Goal: Check status: Check status

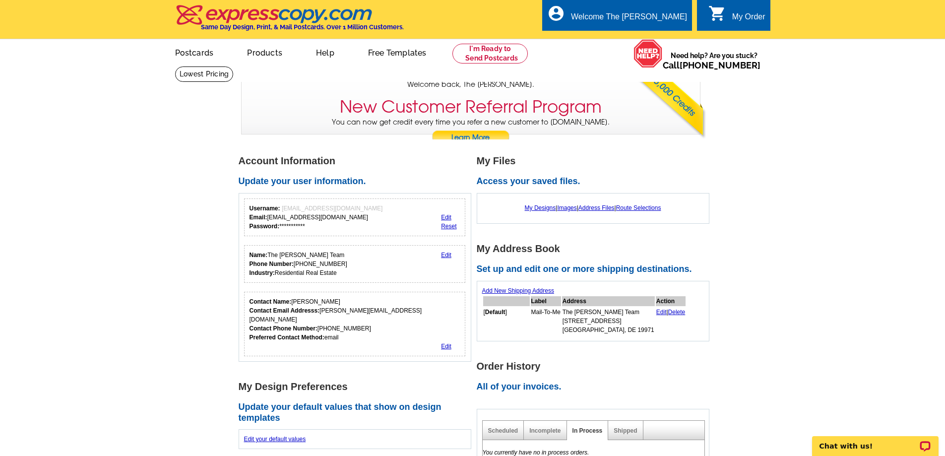
click at [746, 18] on div "My Order" at bounding box center [748, 19] width 33 height 14
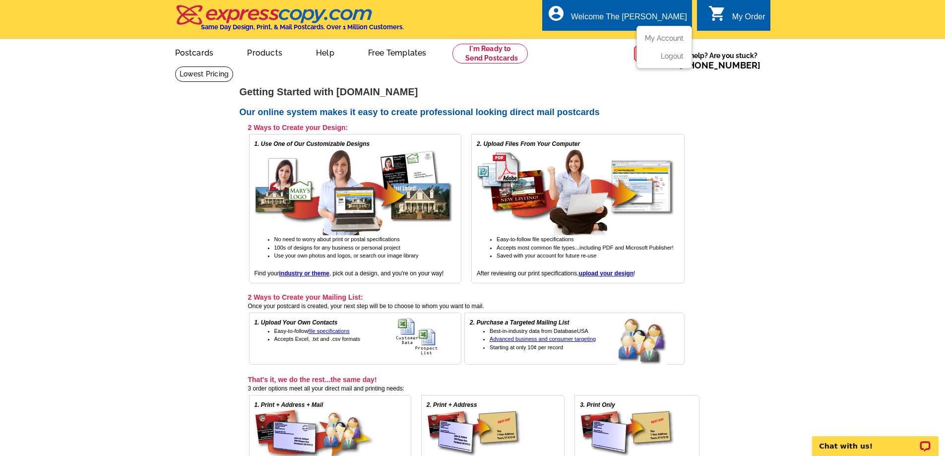
click at [646, 25] on div "Welcome The [PERSON_NAME]" at bounding box center [629, 19] width 116 height 14
click at [641, 14] on div "Welcome The [PERSON_NAME]" at bounding box center [629, 19] width 116 height 14
click at [668, 39] on link "My Account" at bounding box center [662, 38] width 43 height 9
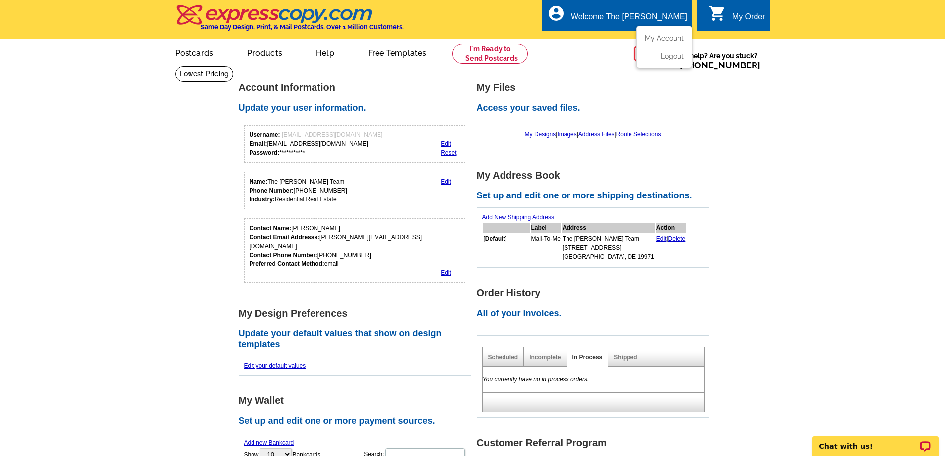
click at [645, 11] on div "account_circle Welcome The Debbie My Account Logout" at bounding box center [617, 15] width 150 height 31
click at [647, 19] on div "Welcome The [PERSON_NAME]" at bounding box center [629, 19] width 116 height 14
click at [746, 17] on div "My Order" at bounding box center [748, 19] width 33 height 14
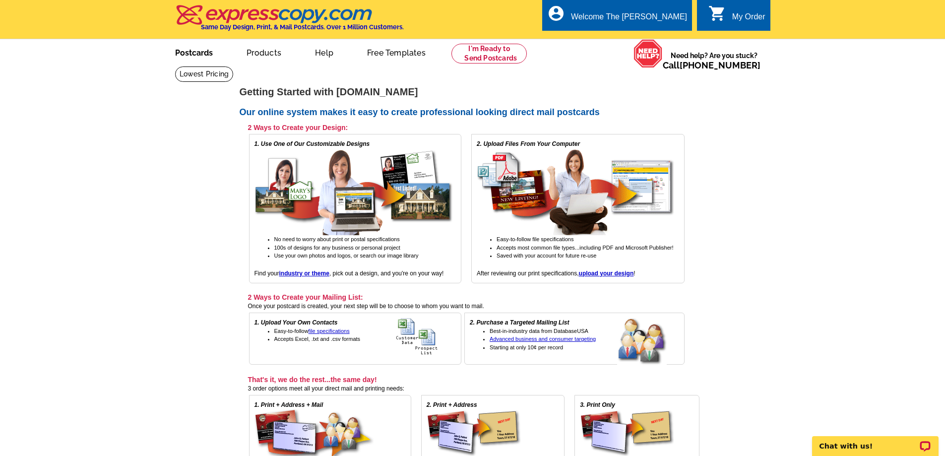
click at [196, 54] on link "Postcards" at bounding box center [193, 51] width 69 height 23
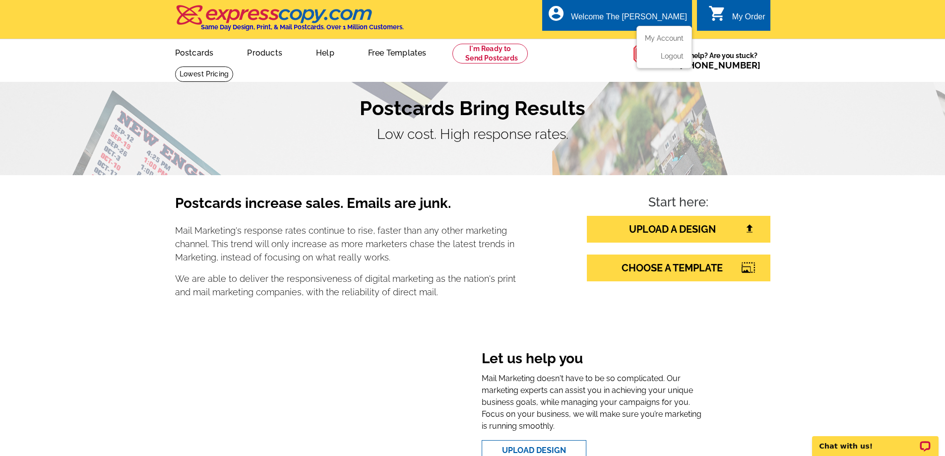
click at [655, 16] on div "Welcome The [PERSON_NAME]" at bounding box center [629, 19] width 116 height 14
click at [673, 37] on link "My Account" at bounding box center [662, 38] width 43 height 9
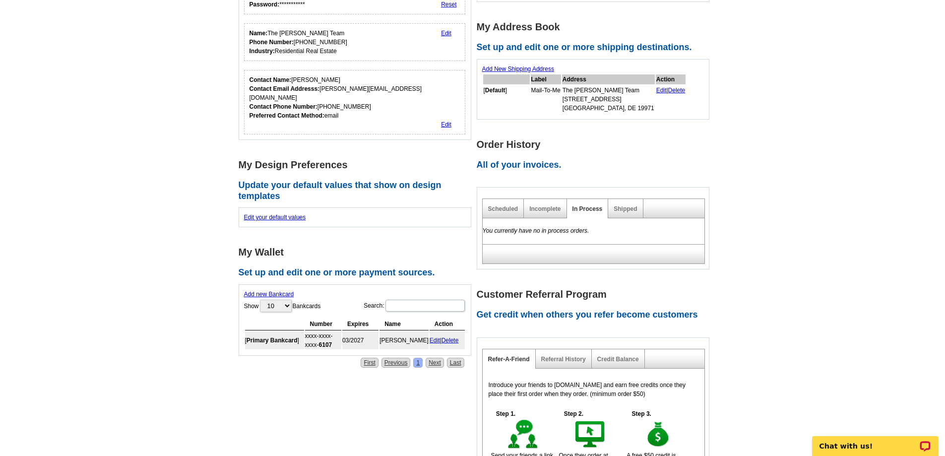
scroll to position [149, 0]
click at [507, 209] on link "Scheduled" at bounding box center [503, 208] width 30 height 7
click at [508, 209] on link "Scheduled" at bounding box center [503, 208] width 30 height 7
click at [550, 209] on link "Incomplete" at bounding box center [544, 208] width 31 height 7
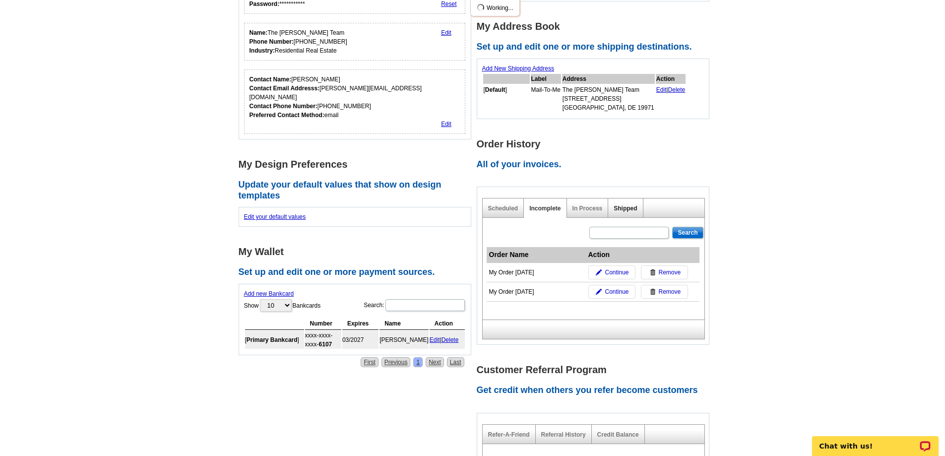
click at [631, 210] on link "Shipped" at bounding box center [624, 208] width 23 height 7
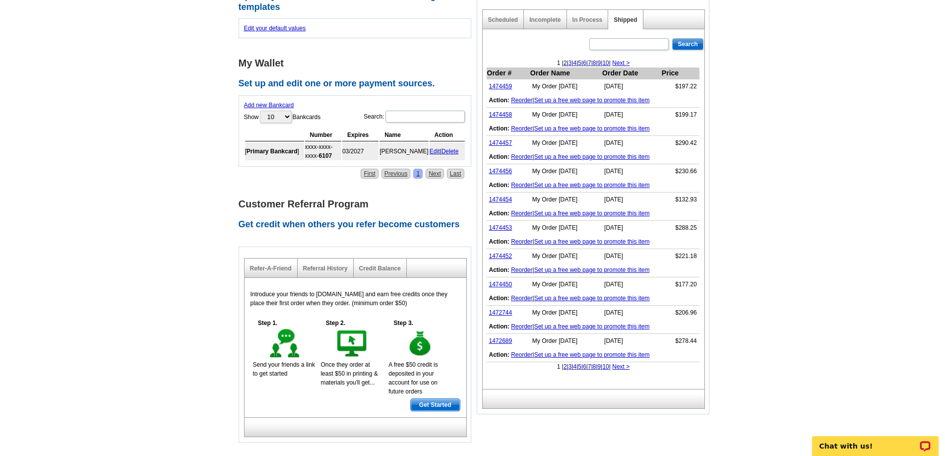
scroll to position [347, 0]
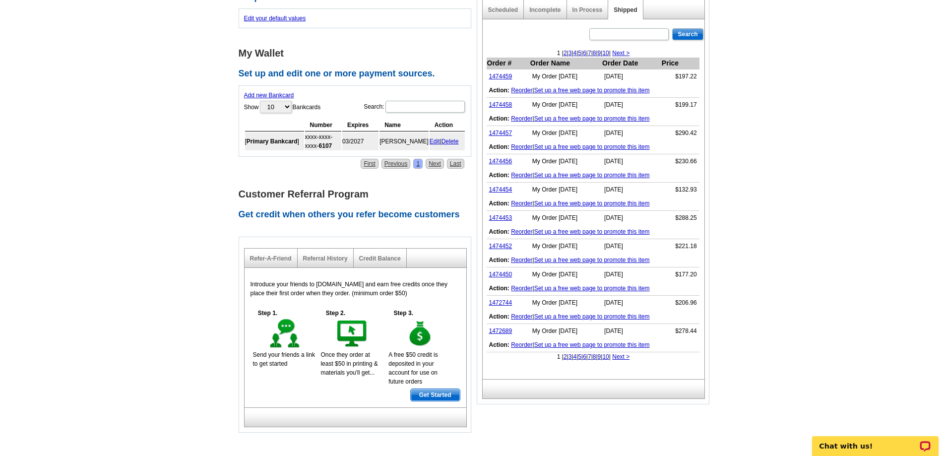
click at [563, 356] on link "2" at bounding box center [564, 356] width 3 height 7
click at [500, 162] on link "1471930" at bounding box center [500, 161] width 23 height 7
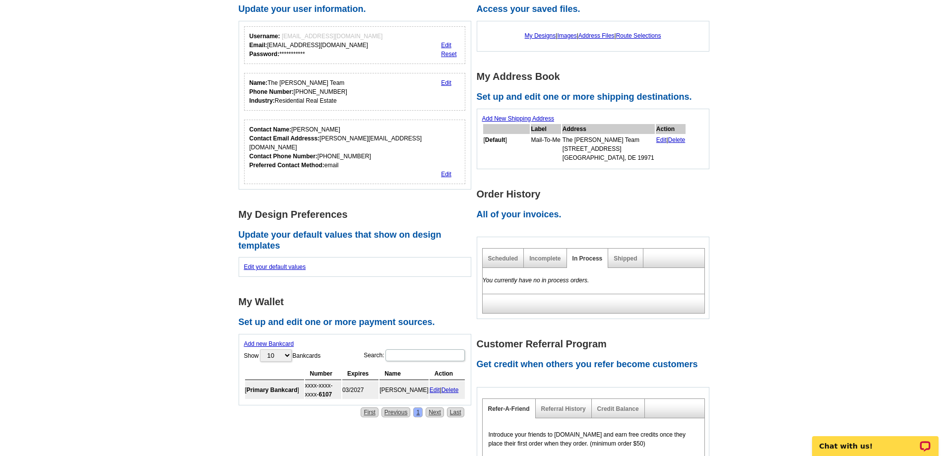
scroll to position [99, 0]
click at [629, 258] on link "Shipped" at bounding box center [624, 257] width 23 height 7
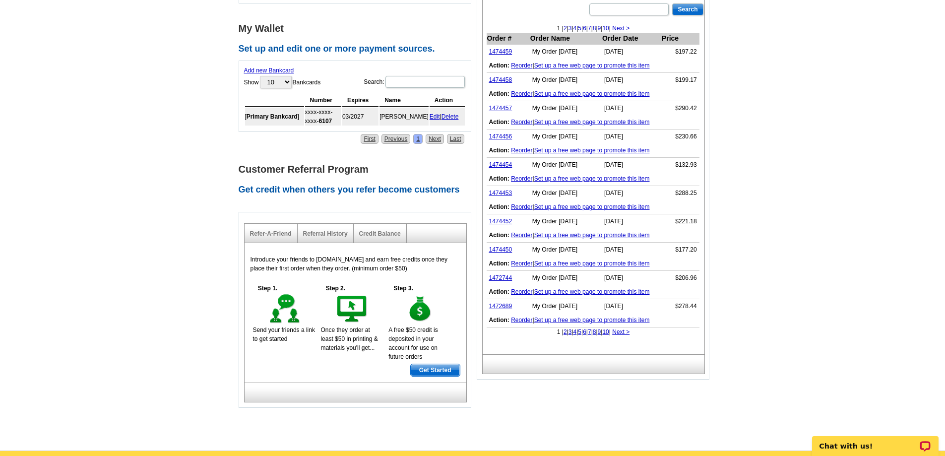
scroll to position [397, 0]
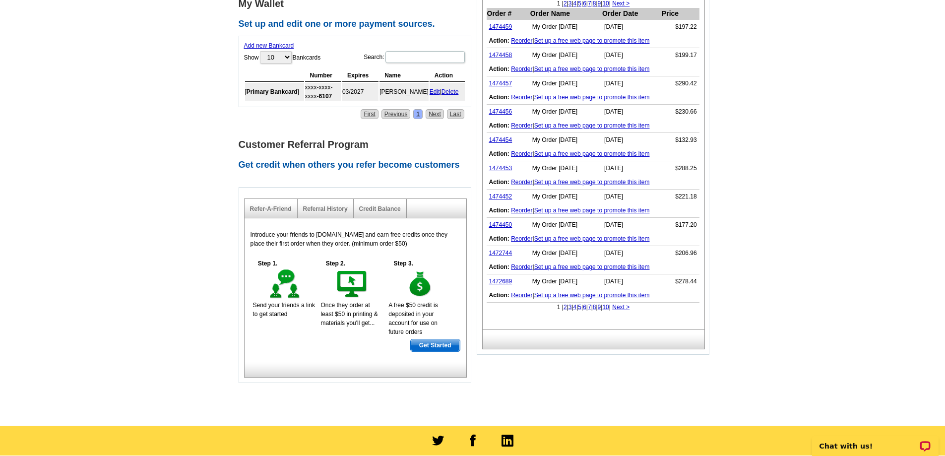
click at [563, 309] on link "2" at bounding box center [564, 306] width 3 height 7
click at [501, 84] on link "1471939" at bounding box center [500, 83] width 23 height 7
